Goal: Task Accomplishment & Management: Use online tool/utility

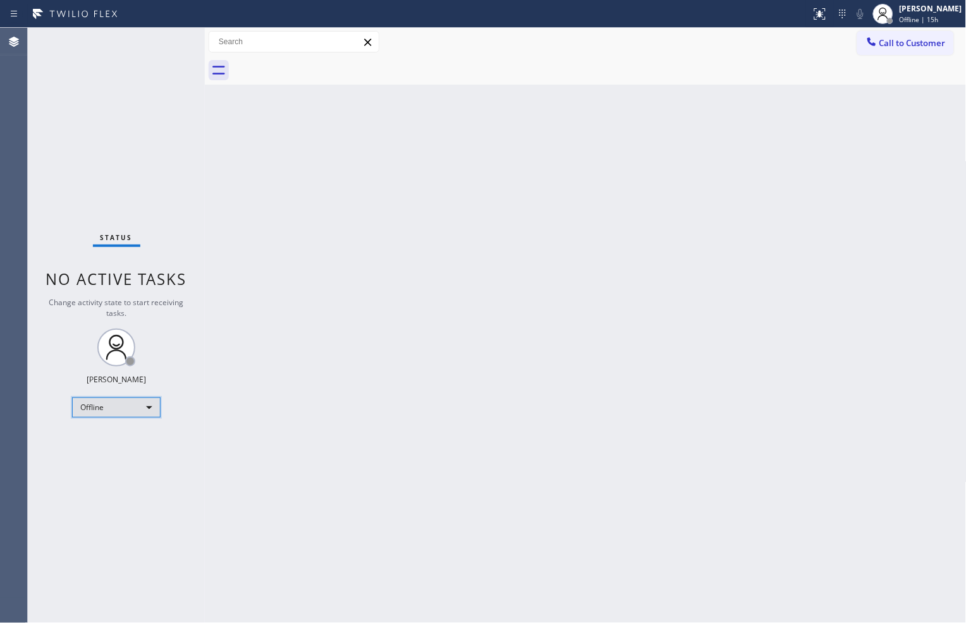
click at [118, 408] on div "Offline" at bounding box center [116, 407] width 88 height 20
click at [118, 440] on li "Available" at bounding box center [116, 440] width 86 height 15
click at [550, 72] on div at bounding box center [600, 70] width 734 height 28
click at [162, 71] on div "Status No active tasks You are ready to start receiving tasks. [PERSON_NAME] Av…" at bounding box center [116, 325] width 177 height 595
drag, startPoint x: 162, startPoint y: 71, endPoint x: 465, endPoint y: 267, distance: 360.7
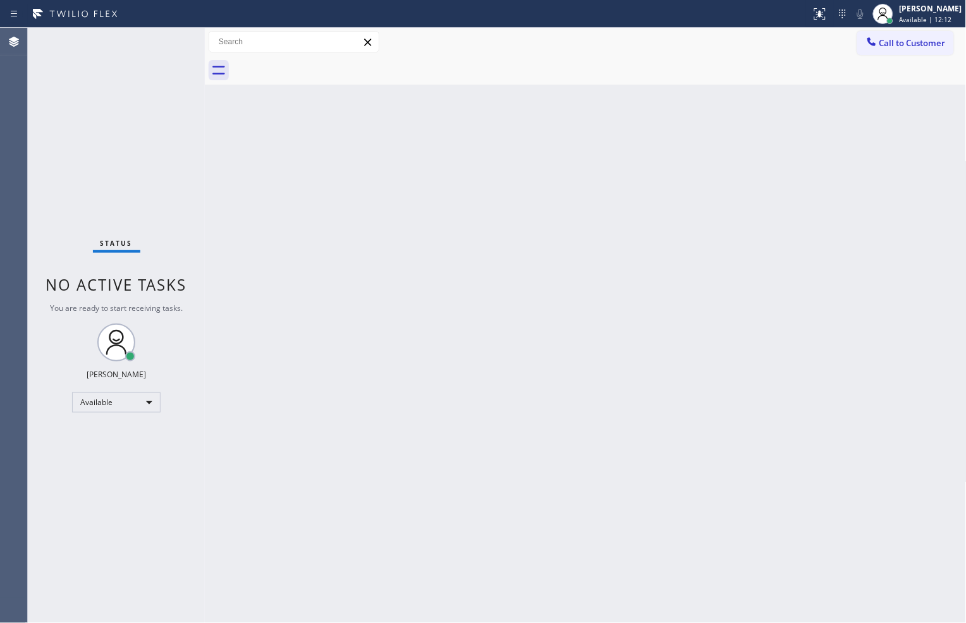
click at [465, 267] on div "Back to Dashboard Change Sender ID Customers Technicians Select a contact Outbo…" at bounding box center [585, 325] width 761 height 595
click at [812, 16] on icon at bounding box center [819, 13] width 15 height 15
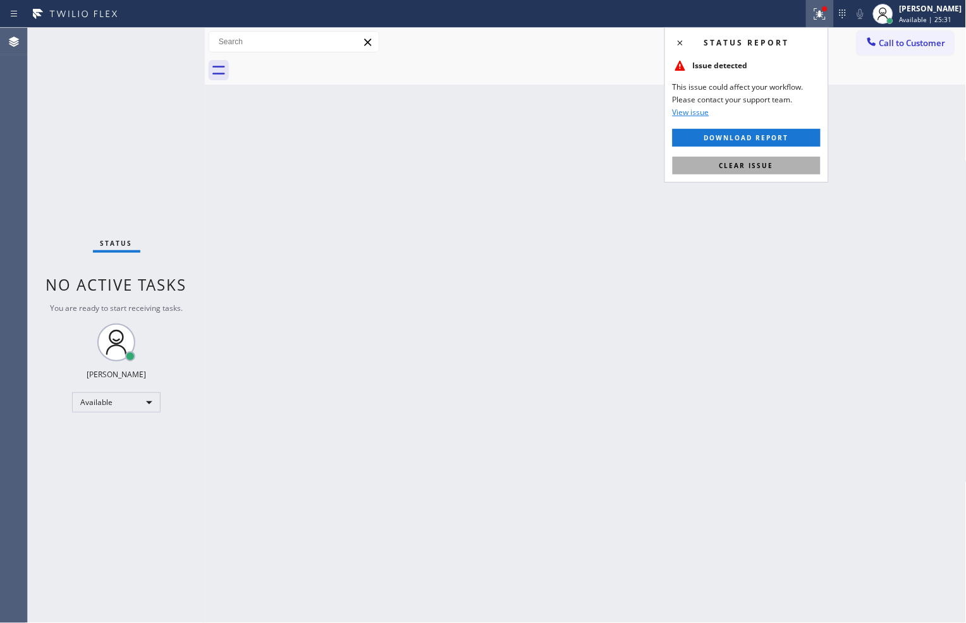
click at [754, 166] on span "Clear issue" at bounding box center [746, 165] width 54 height 9
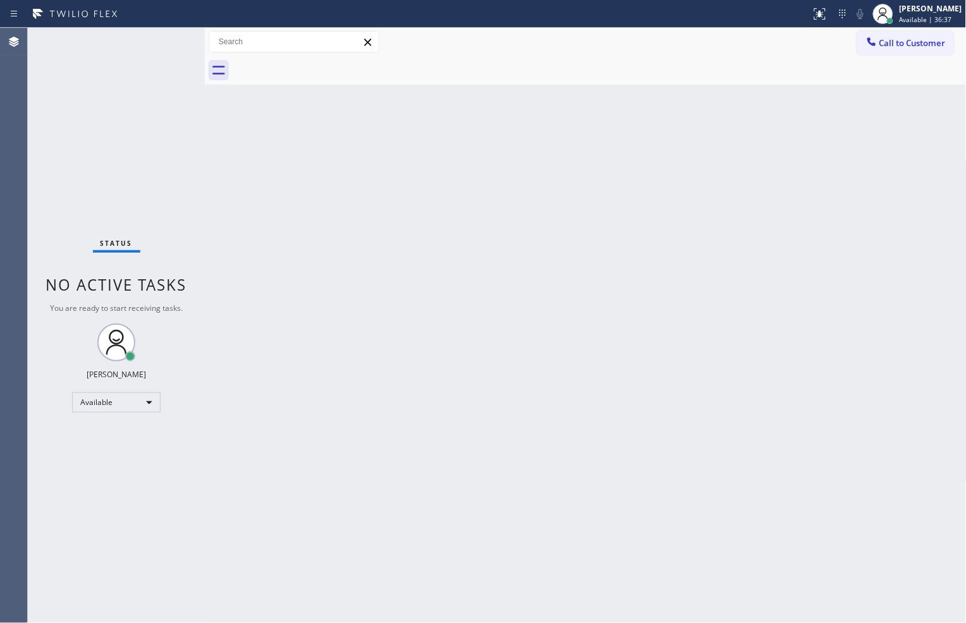
click at [645, 66] on div at bounding box center [600, 70] width 734 height 28
click at [902, 105] on div "Back to Dashboard Change Sender ID Customers Technicians Select a contact Outbo…" at bounding box center [585, 325] width 761 height 595
click at [427, 330] on div "Back to Dashboard Change Sender ID Customers Technicians Select a contact Outbo…" at bounding box center [585, 325] width 761 height 595
drag, startPoint x: 384, startPoint y: 317, endPoint x: 394, endPoint y: 333, distance: 18.8
click at [386, 318] on div "Back to Dashboard Change Sender ID Customers Technicians Select a contact Outbo…" at bounding box center [585, 325] width 761 height 595
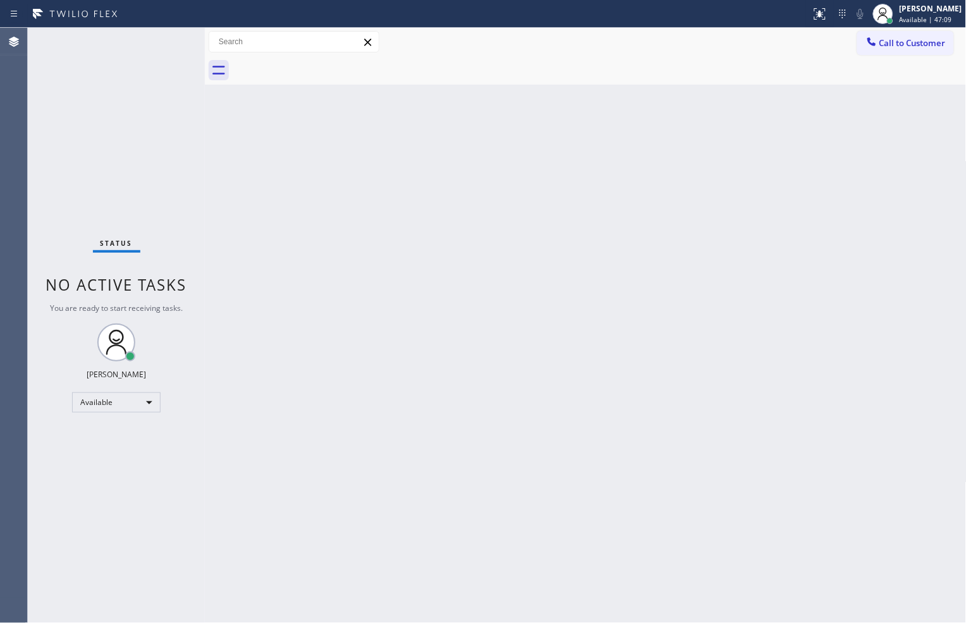
click at [909, 269] on div "Back to Dashboard Change Sender ID Customers Technicians Select a contact Outbo…" at bounding box center [585, 325] width 761 height 595
click at [166, 47] on div "Status No active tasks You are ready to start receiving tasks. [PERSON_NAME] Av…" at bounding box center [116, 325] width 177 height 595
click at [160, 234] on div "Status No active tasks You are ready to start receiving tasks. [PERSON_NAME] Av…" at bounding box center [116, 325] width 177 height 595
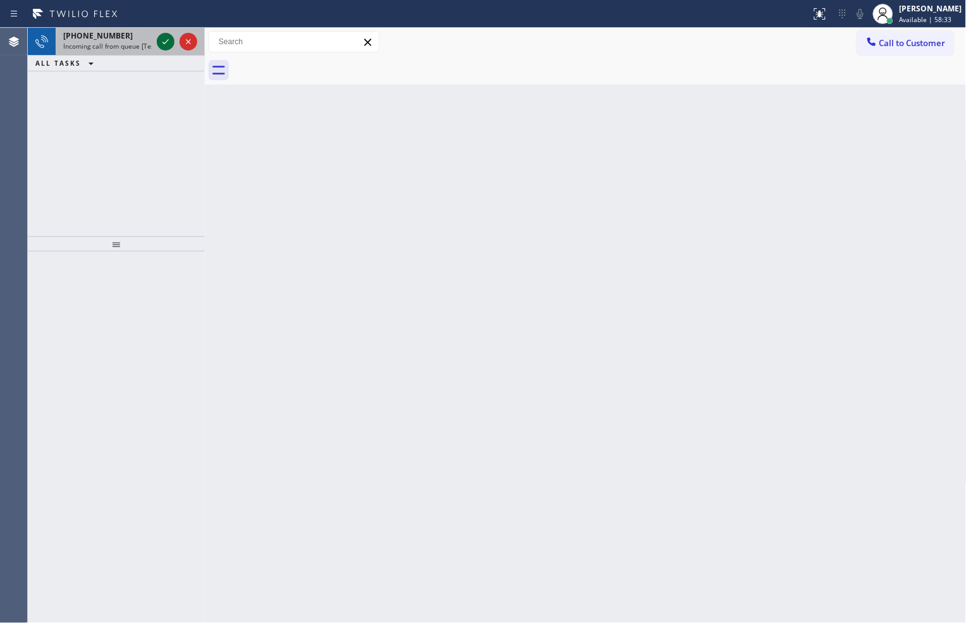
click at [168, 45] on icon at bounding box center [165, 41] width 15 height 15
click at [160, 40] on icon at bounding box center [165, 41] width 15 height 15
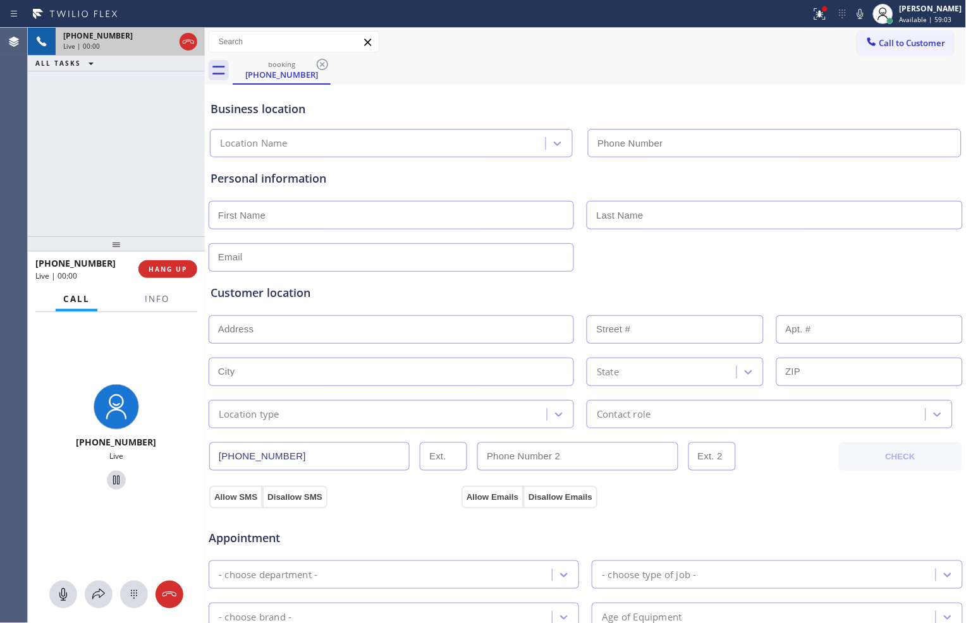
type input "[PHONE_NUMBER]"
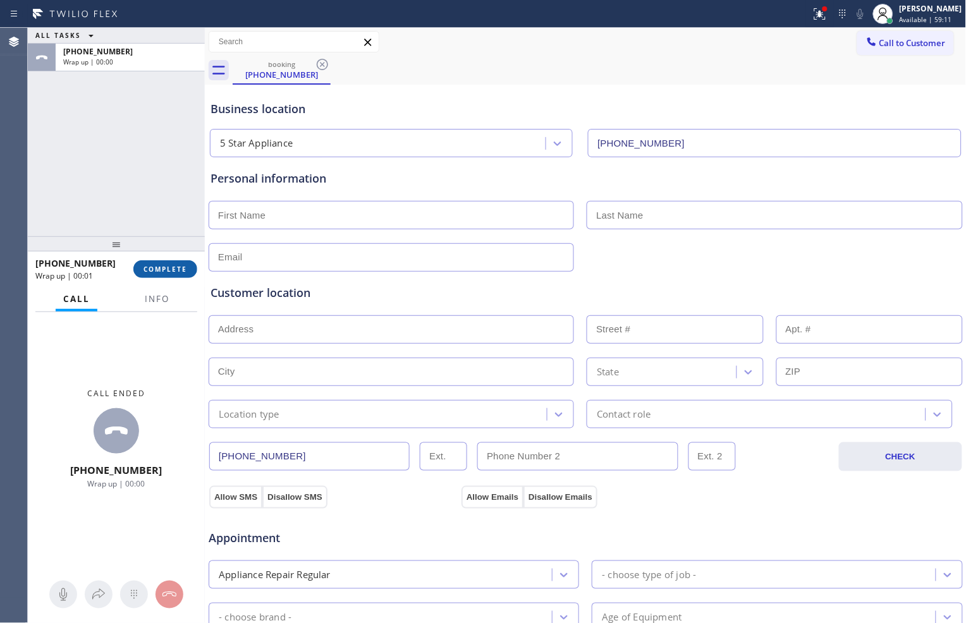
click at [185, 274] on button "COMPLETE" at bounding box center [165, 269] width 64 height 18
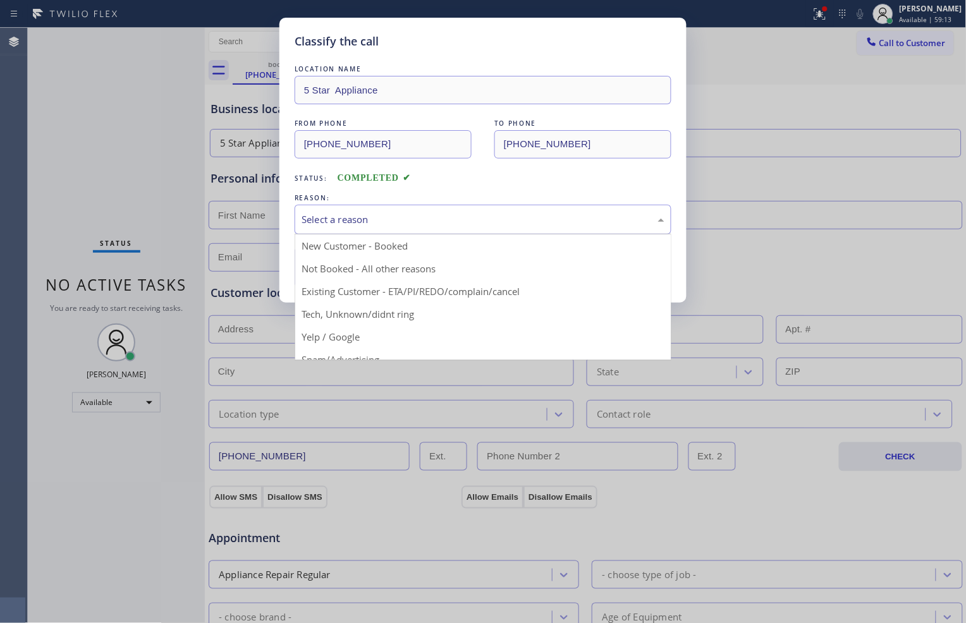
click at [567, 219] on div "Select a reason" at bounding box center [482, 219] width 363 height 15
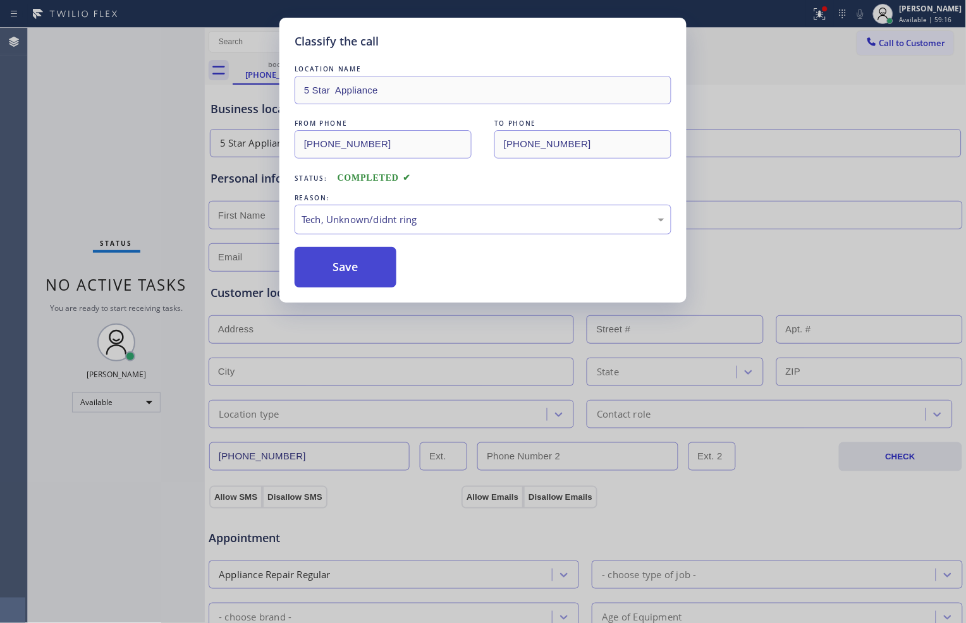
click at [330, 273] on button "Save" at bounding box center [345, 267] width 102 height 40
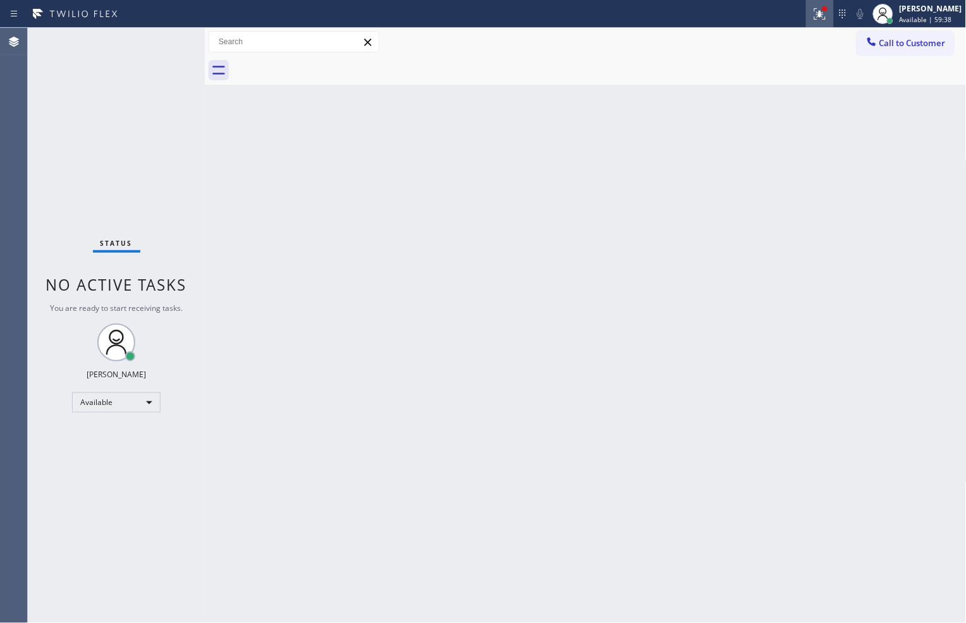
click at [814, 17] on icon at bounding box center [819, 13] width 11 height 11
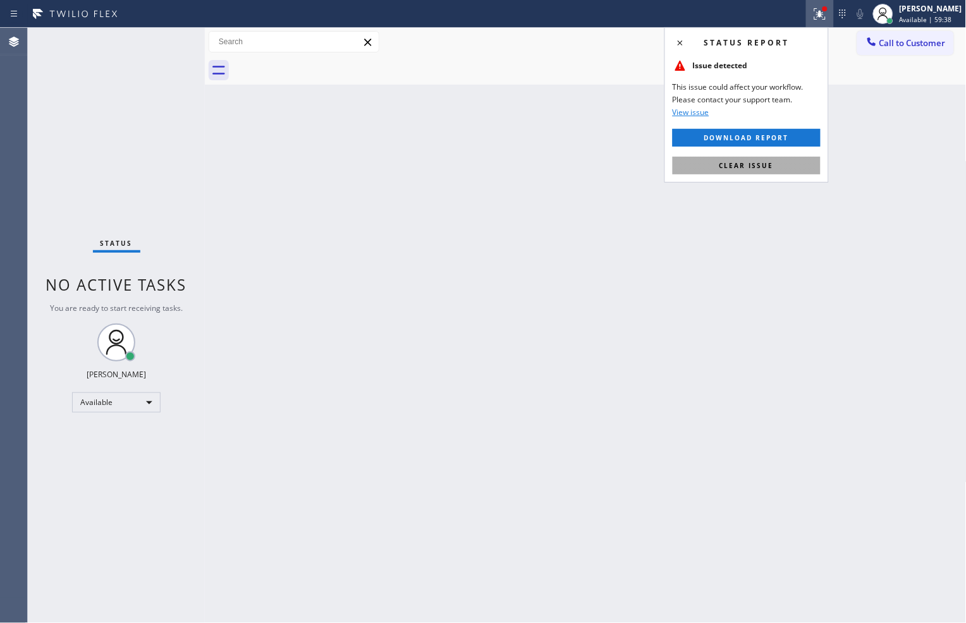
click at [744, 171] on button "Clear issue" at bounding box center [746, 166] width 148 height 18
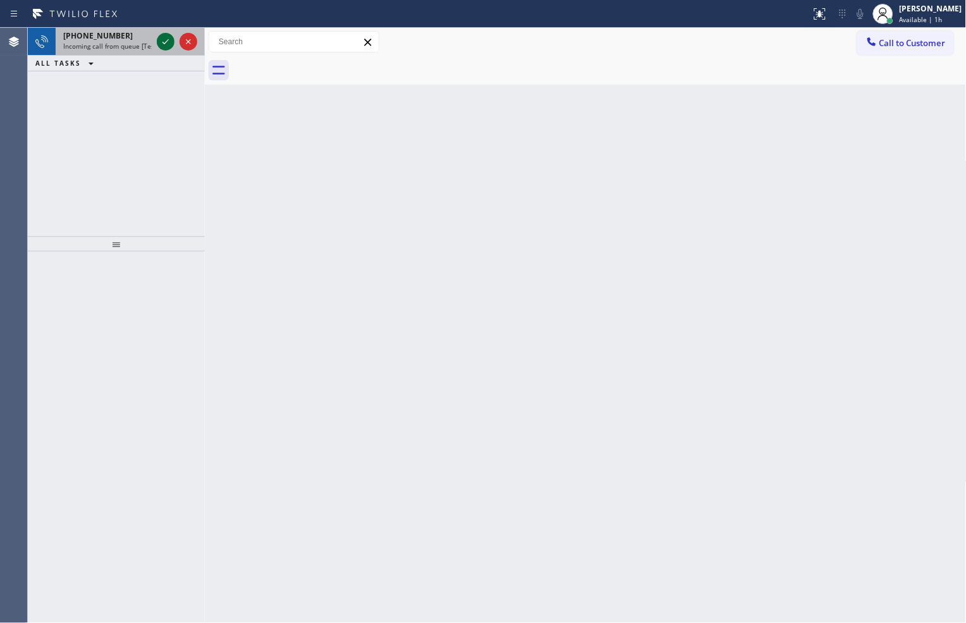
click at [168, 44] on icon at bounding box center [165, 41] width 15 height 15
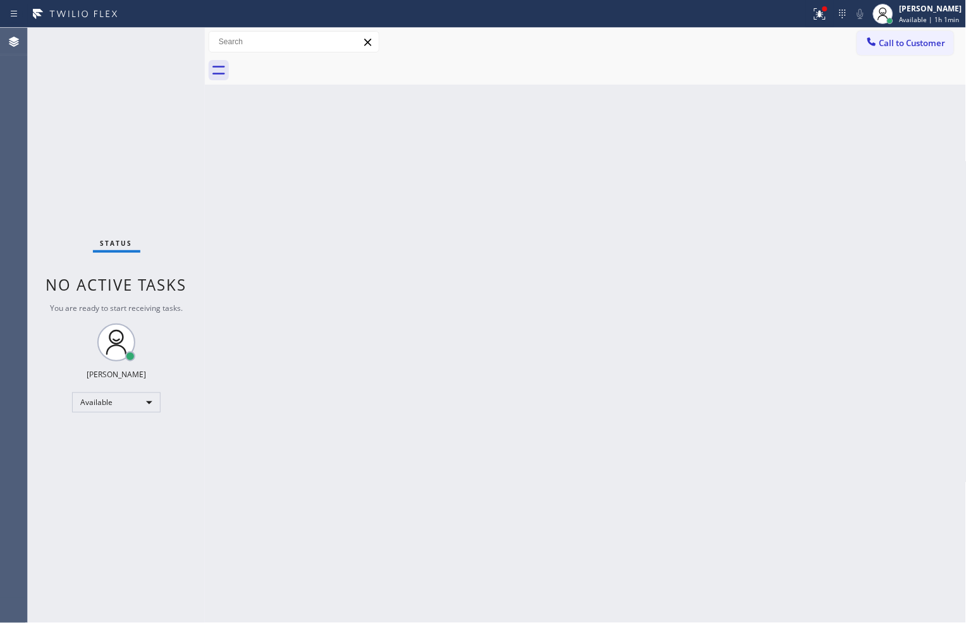
click at [168, 43] on div "Status No active tasks You are ready to start receiving tasks. [PERSON_NAME] Av…" at bounding box center [116, 325] width 177 height 595
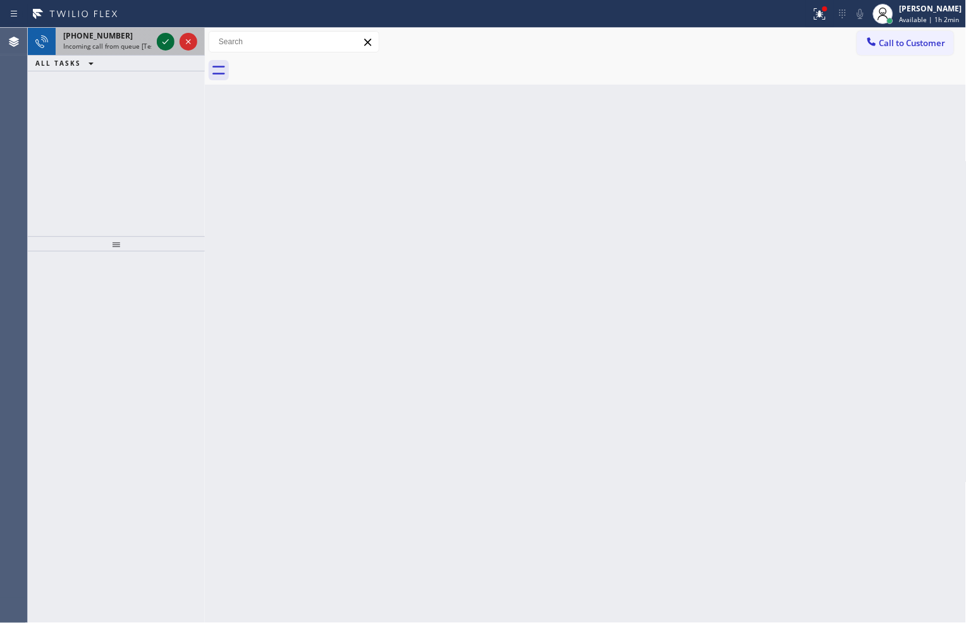
click at [160, 39] on icon at bounding box center [165, 41] width 15 height 15
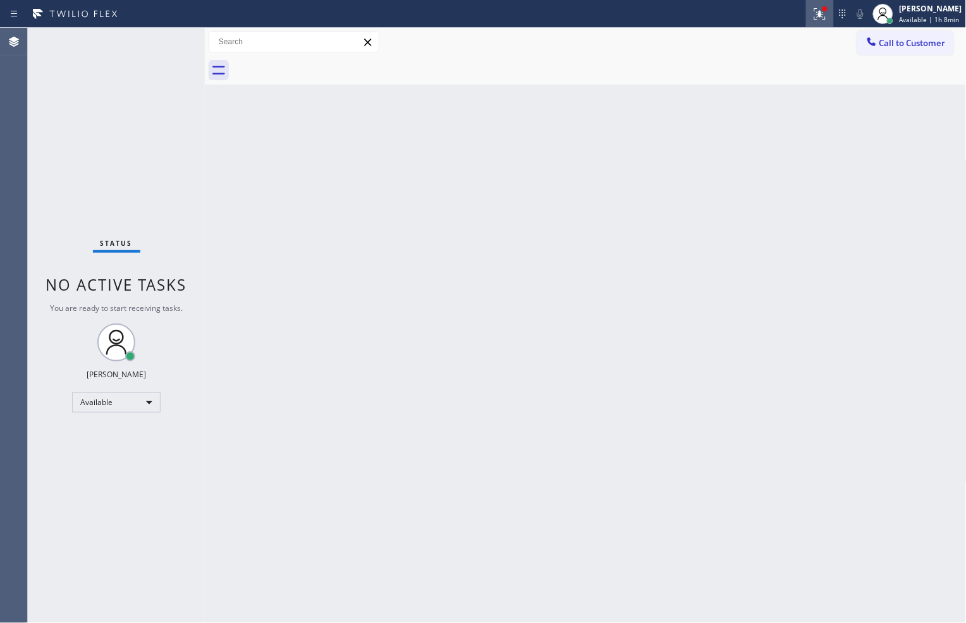
click at [818, 16] on icon at bounding box center [819, 13] width 15 height 15
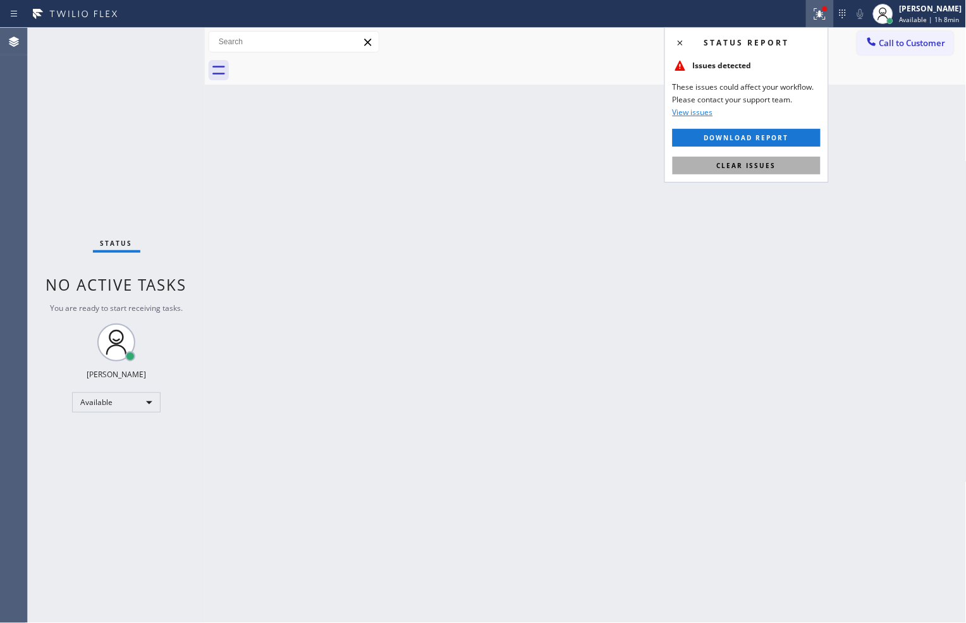
click at [773, 160] on button "Clear issues" at bounding box center [746, 166] width 148 height 18
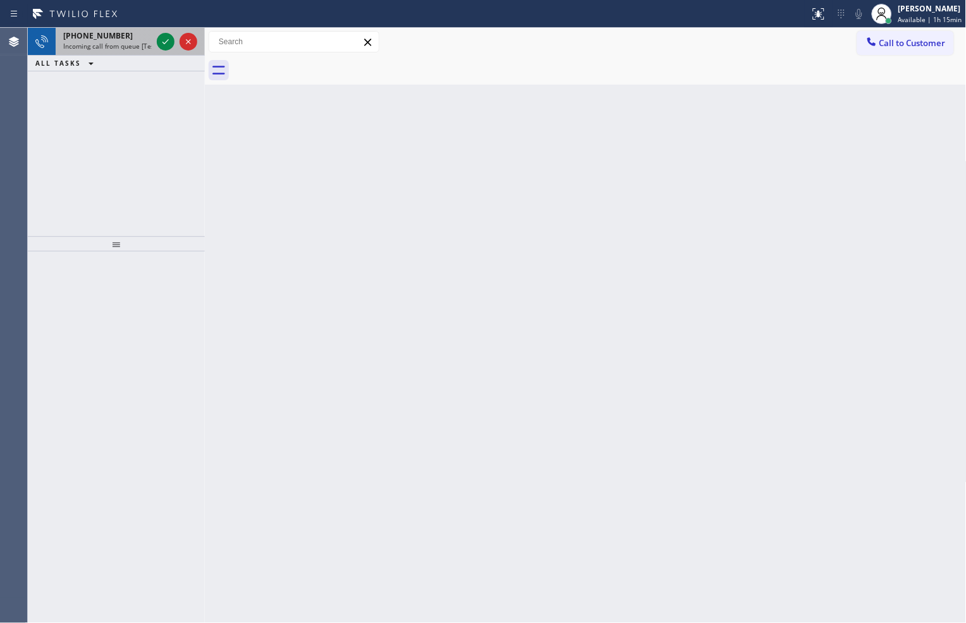
click at [155, 35] on div at bounding box center [176, 42] width 45 height 28
click at [160, 42] on icon at bounding box center [165, 41] width 15 height 15
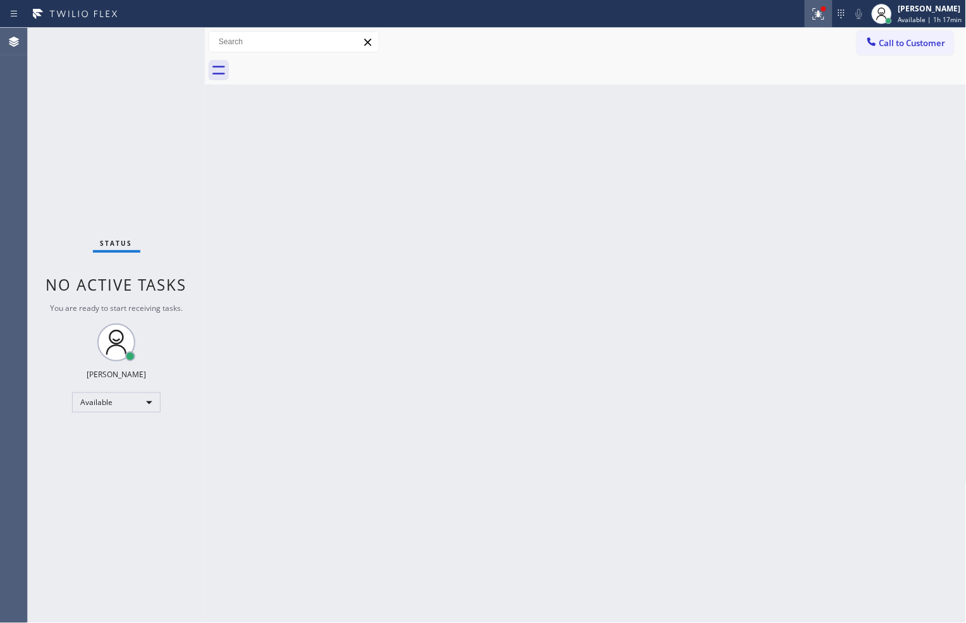
click at [813, 21] on button at bounding box center [818, 14] width 28 height 28
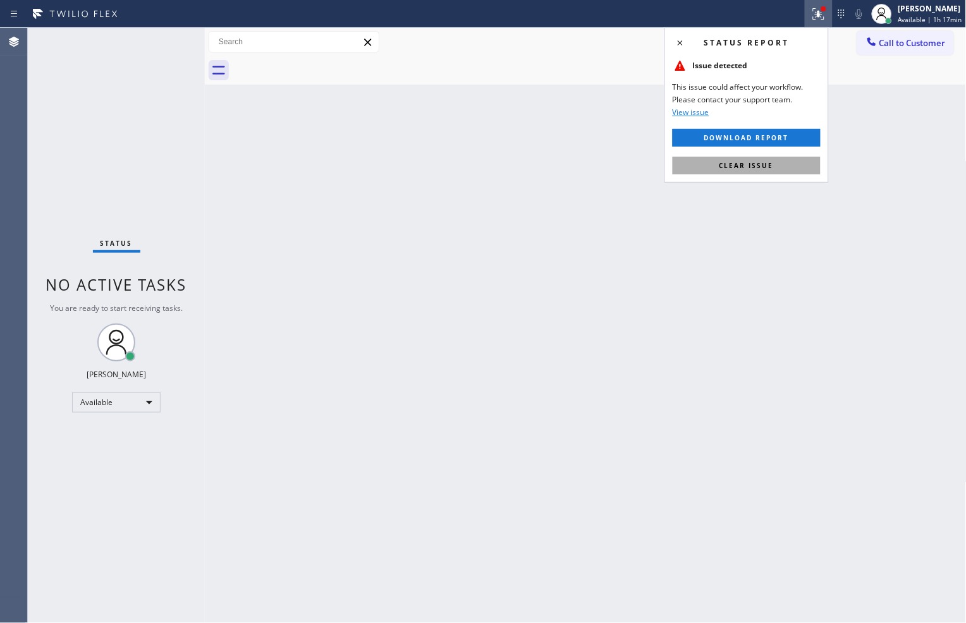
click at [799, 171] on button "Clear issue" at bounding box center [746, 166] width 148 height 18
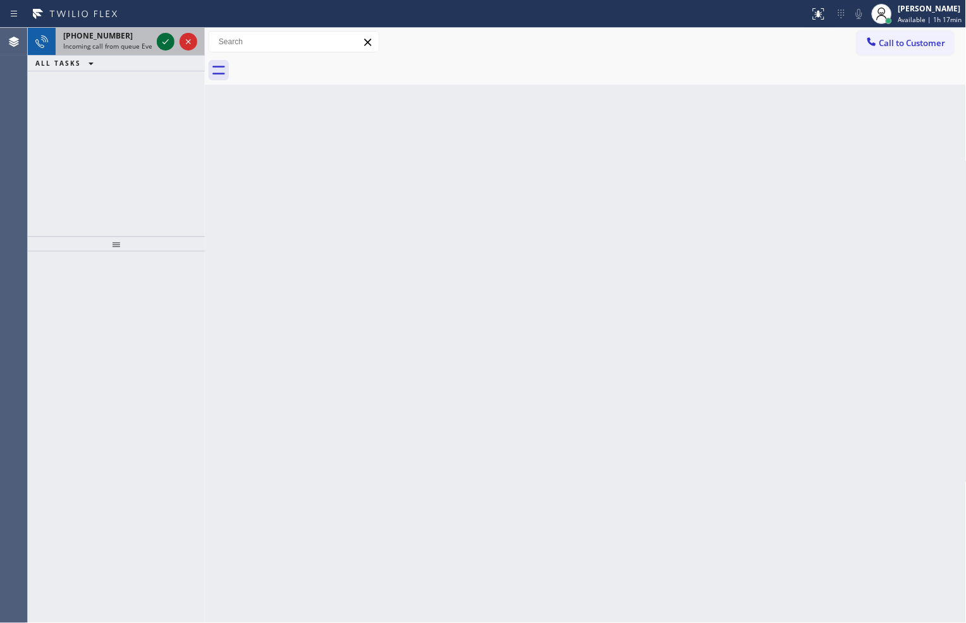
click at [163, 45] on icon at bounding box center [165, 41] width 15 height 15
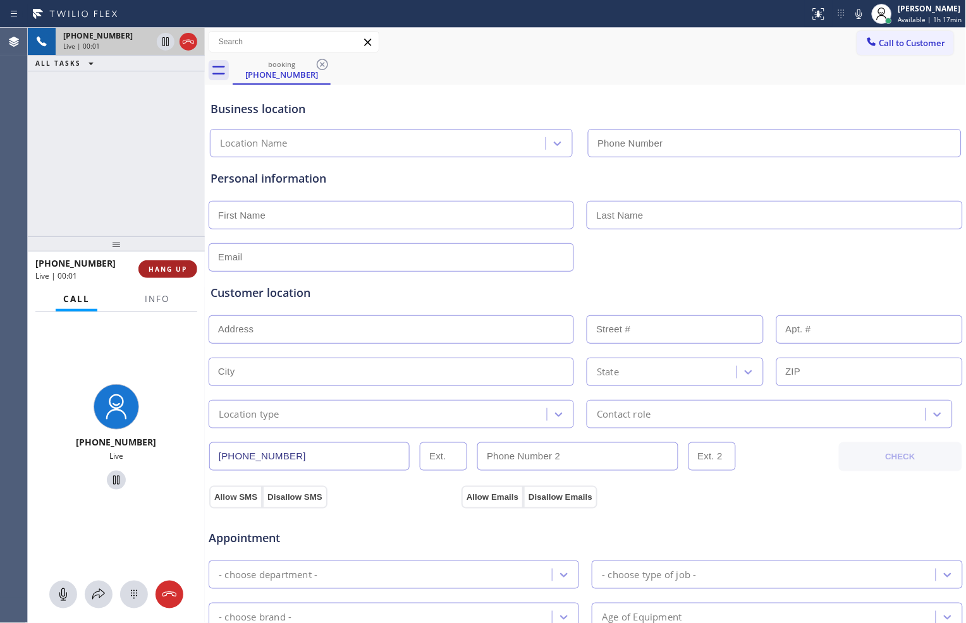
click at [182, 270] on span "HANG UP" at bounding box center [167, 269] width 39 height 9
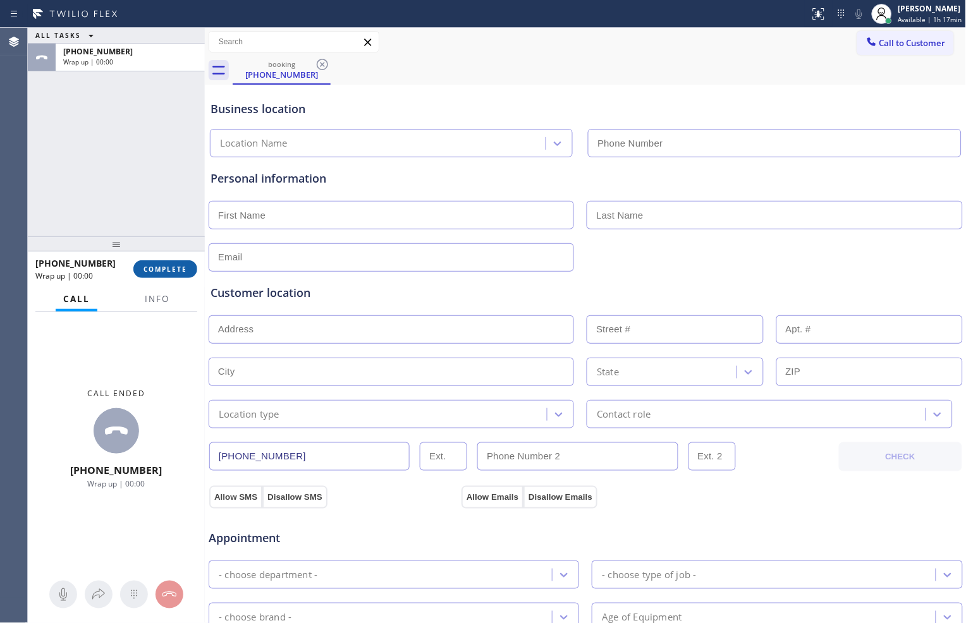
click at [185, 272] on span "COMPLETE" at bounding box center [165, 269] width 44 height 9
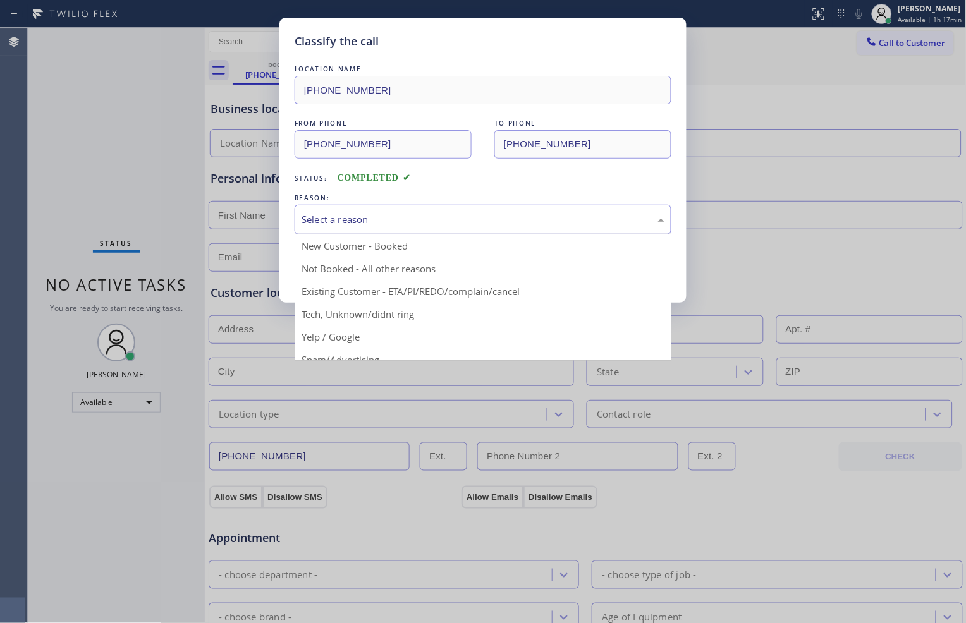
click at [512, 222] on div "Select a reason" at bounding box center [482, 219] width 363 height 15
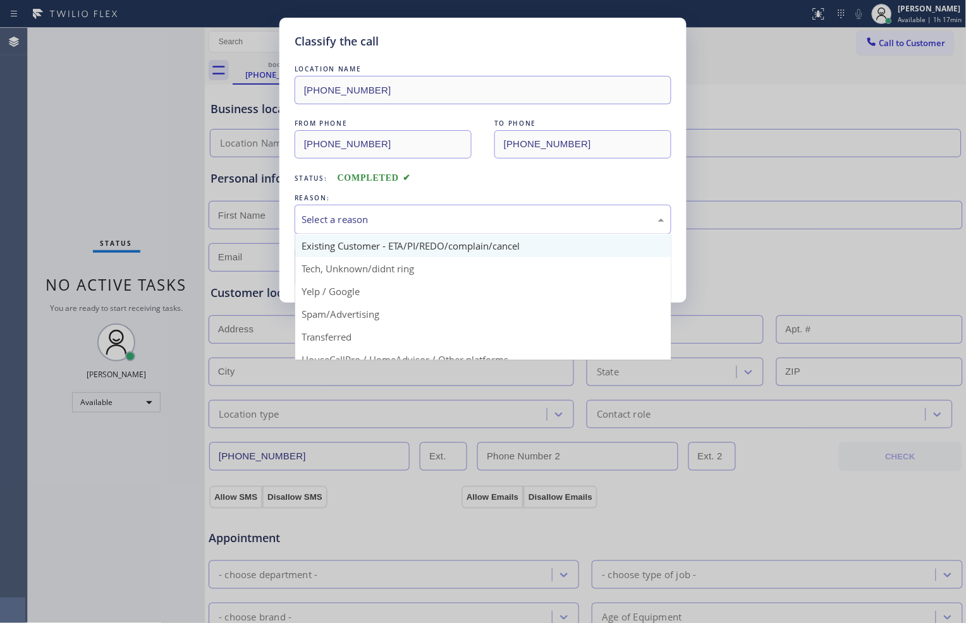
scroll to position [70, 0]
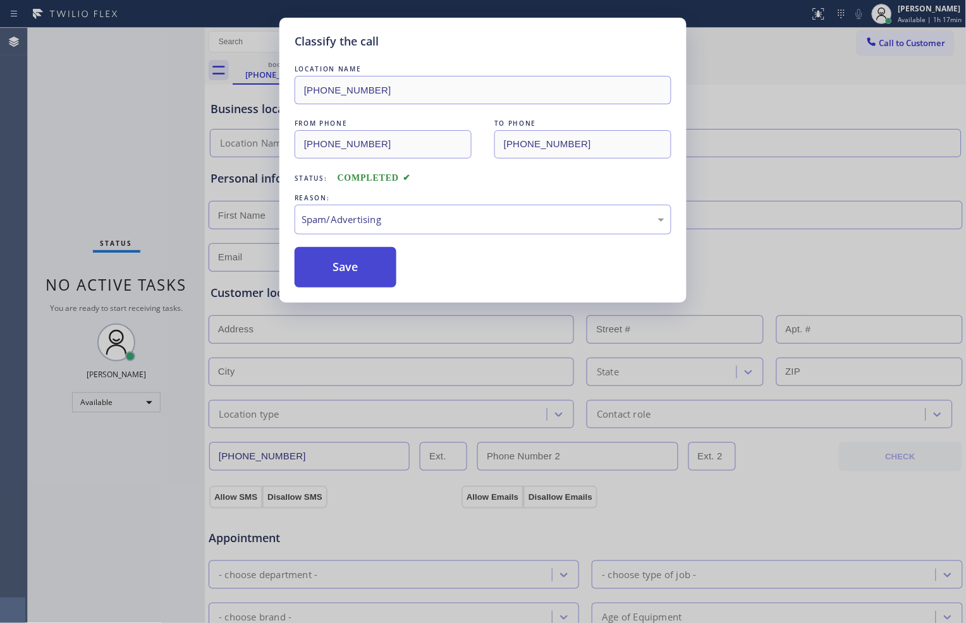
click at [351, 270] on button "Save" at bounding box center [345, 267] width 102 height 40
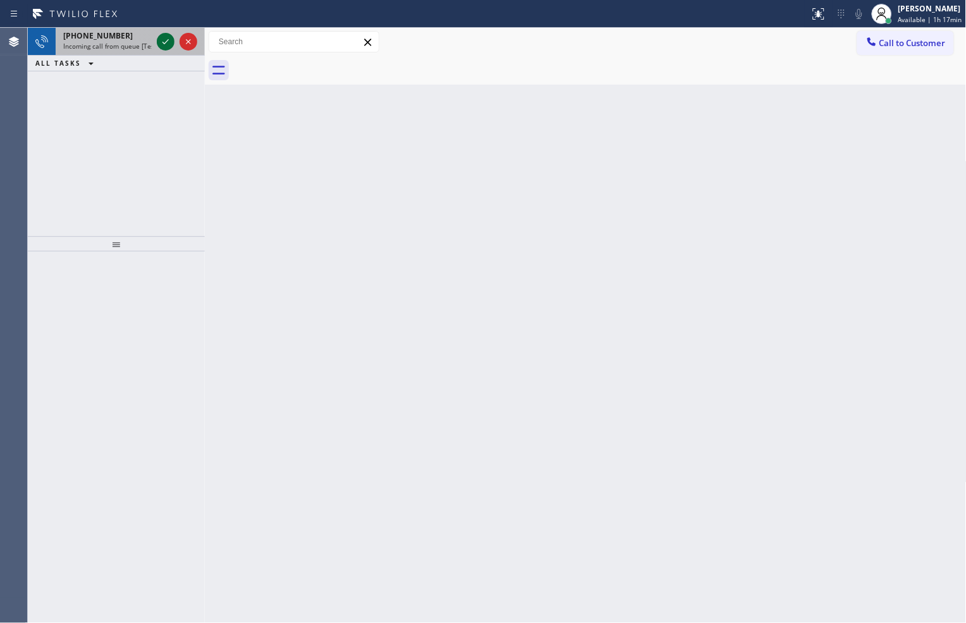
click at [162, 44] on icon at bounding box center [165, 41] width 15 height 15
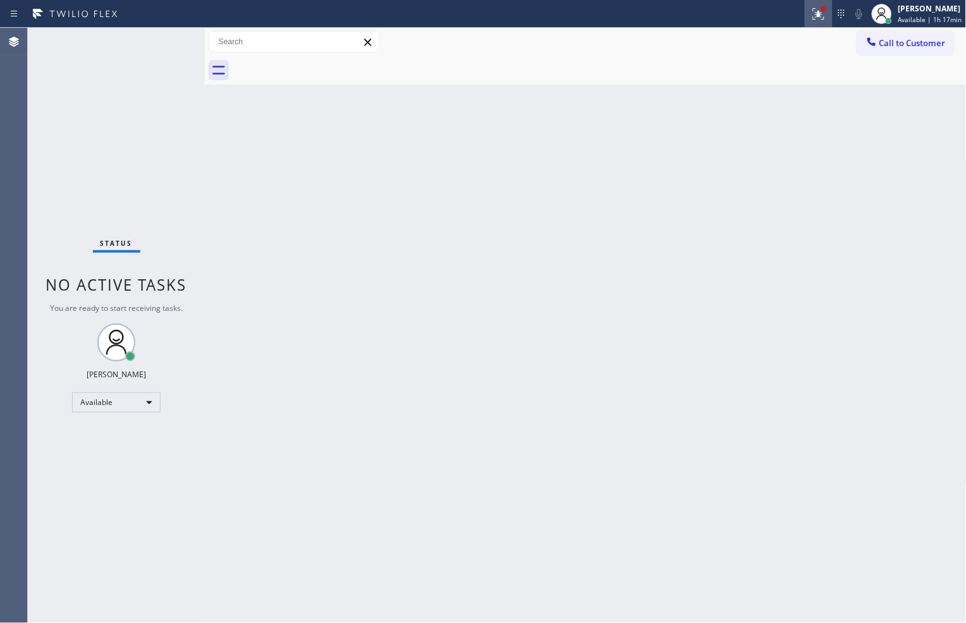
click at [813, 16] on icon at bounding box center [818, 13] width 15 height 15
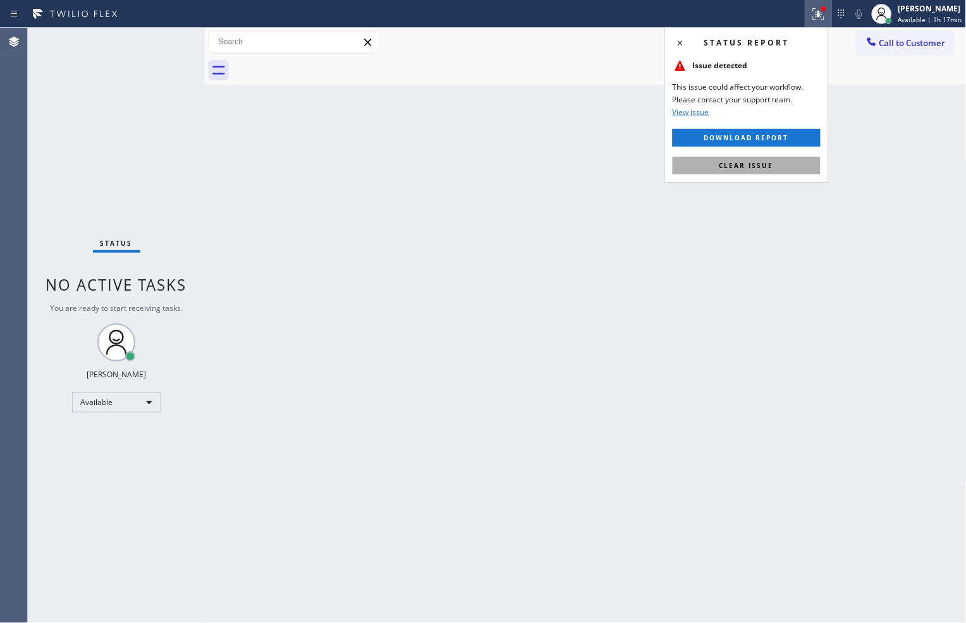
click at [778, 163] on button "Clear issue" at bounding box center [746, 166] width 148 height 18
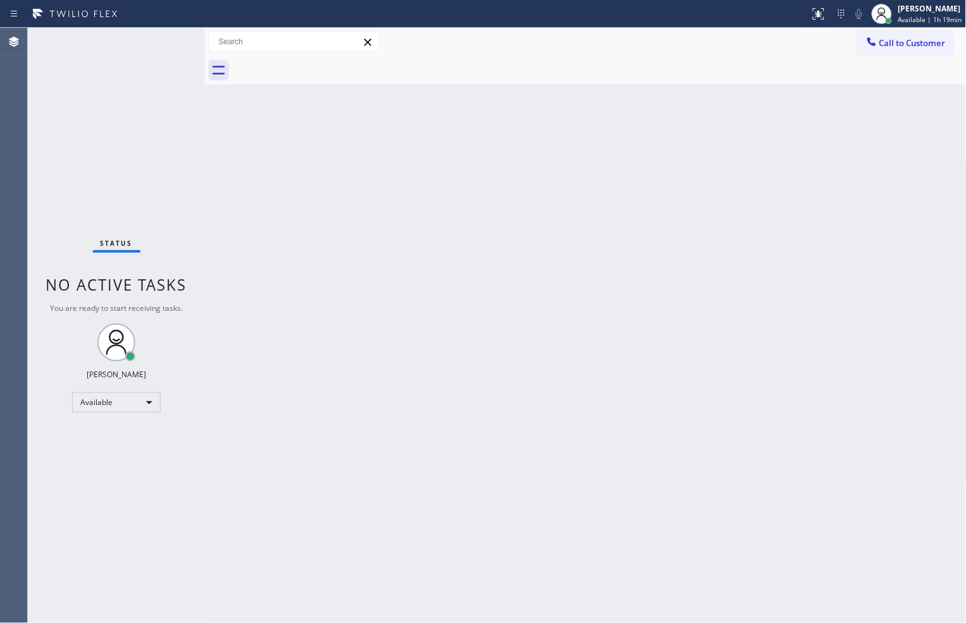
click at [138, 174] on div "Status No active tasks You are ready to start receiving tasks. [PERSON_NAME] Av…" at bounding box center [116, 325] width 177 height 595
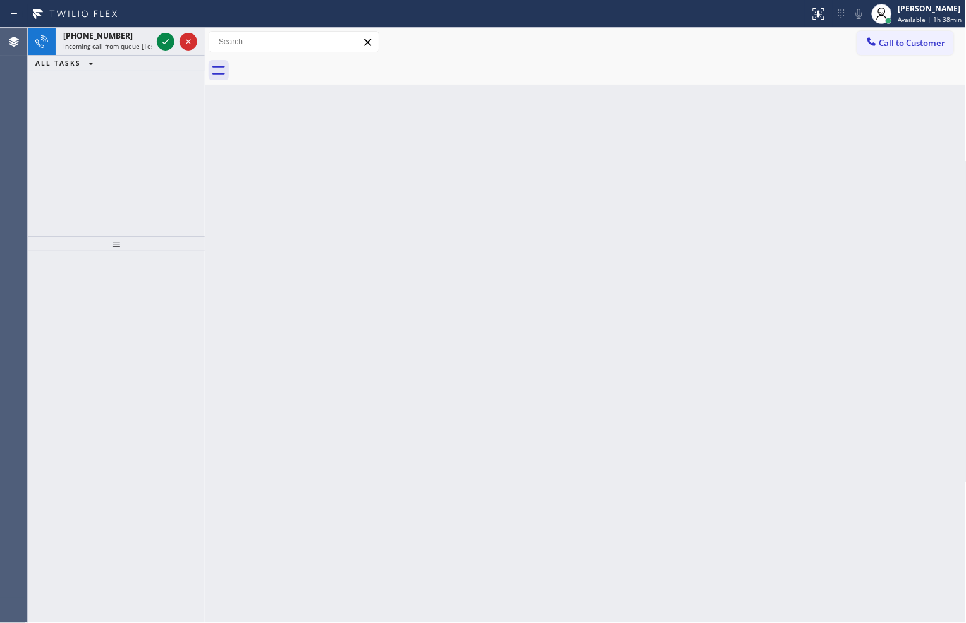
click at [169, 198] on div "[PHONE_NUMBER] Incoming call from queue [Test] All ALL TASKS ALL TASKS ACTIVE T…" at bounding box center [116, 132] width 177 height 209
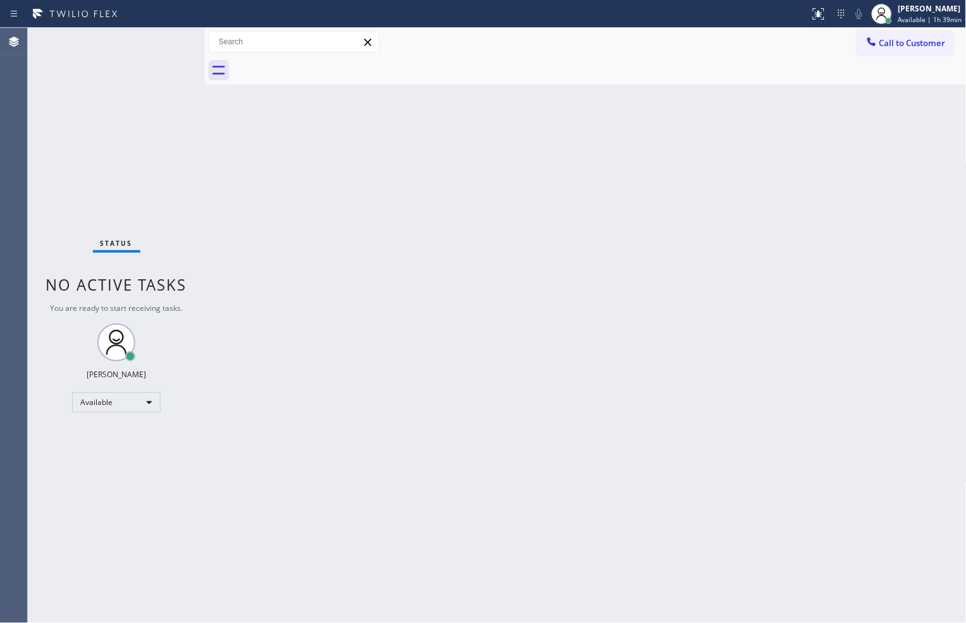
click at [166, 42] on div "Status No active tasks You are ready to start receiving tasks. [PERSON_NAME] Av…" at bounding box center [116, 325] width 177 height 595
click at [131, 258] on div "Status No active tasks You are ready to start receiving tasks. [PERSON_NAME] Av…" at bounding box center [116, 325] width 177 height 595
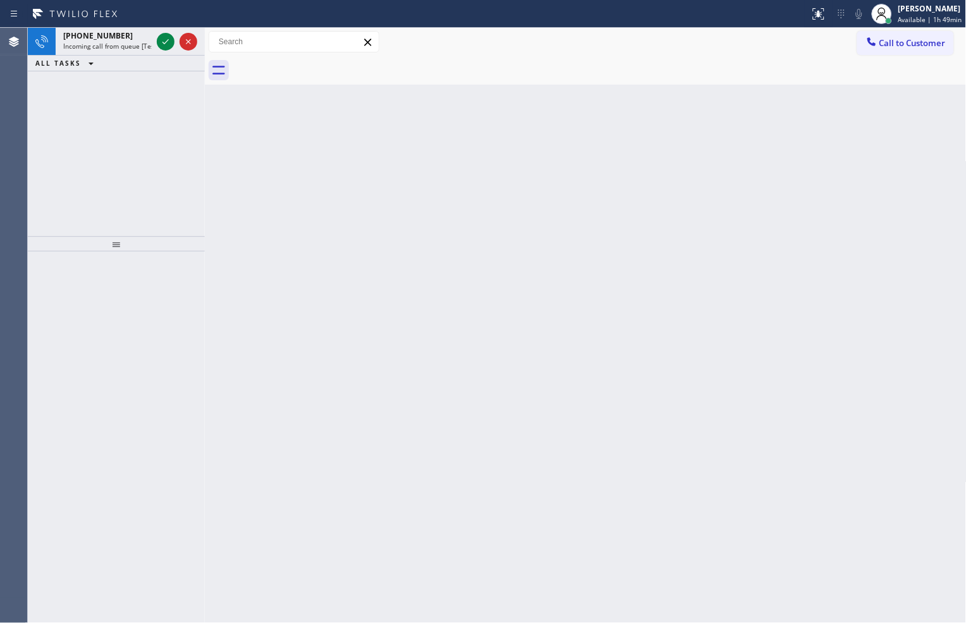
click at [169, 49] on div at bounding box center [176, 42] width 45 height 28
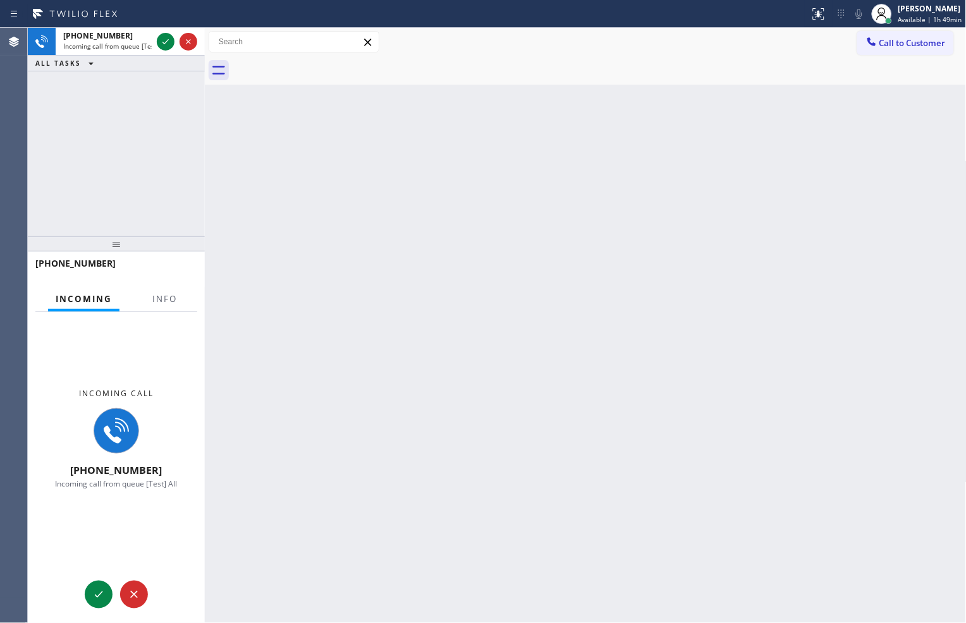
click at [169, 49] on div at bounding box center [176, 42] width 45 height 28
